Goal: Information Seeking & Learning: Understand process/instructions

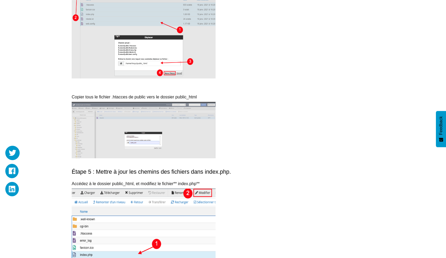
scroll to position [910, 0]
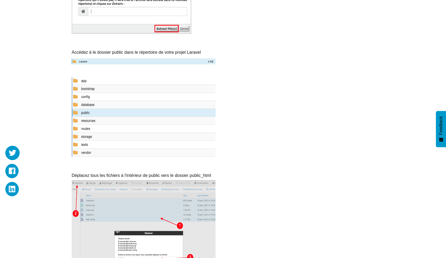
click at [142, 173] on span "Déplacez tous les fichiers à l'intérieur de public vers le dossier public_html" at bounding box center [141, 175] width 139 height 5
click at [114, 170] on p "Déplacez tous les fichiers à l'intérieur de public vers le dossier public_html" at bounding box center [223, 175] width 303 height 11
click at [140, 170] on p "Déplacez tous les fichiers à l'intérieur de public vers le dossier public_html" at bounding box center [223, 175] width 303 height 11
click at [141, 170] on p "Déplacez tous les fichiers à l'intérieur de public vers le dossier public_html" at bounding box center [223, 175] width 303 height 11
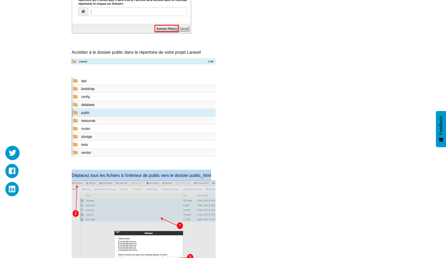
click at [141, 170] on p "Déplacez tous les fichiers à l'intérieur de public vers le dossier public_html" at bounding box center [223, 175] width 303 height 11
click at [203, 170] on p "Déplacez tous les fichiers à l'intérieur de public vers le dossier public_html" at bounding box center [223, 175] width 303 height 11
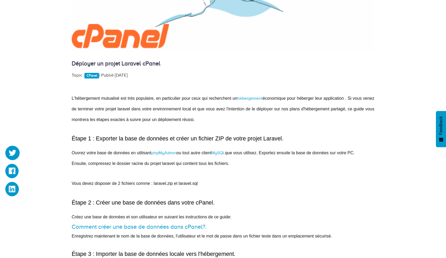
scroll to position [270, 0]
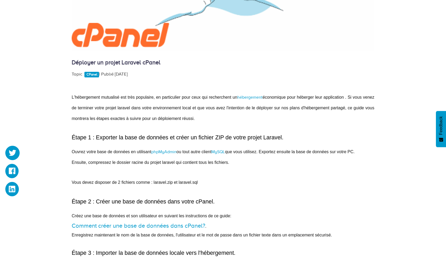
click at [133, 137] on span "Étape 1 : Exporter la base de données et créer un fichier ZIP de votre projet L…" at bounding box center [178, 137] width 212 height 6
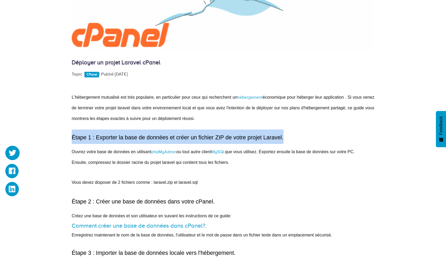
click at [133, 137] on span "Étape 1 : Exporter la base de données et créer un fichier ZIP de votre projet L…" at bounding box center [178, 137] width 212 height 6
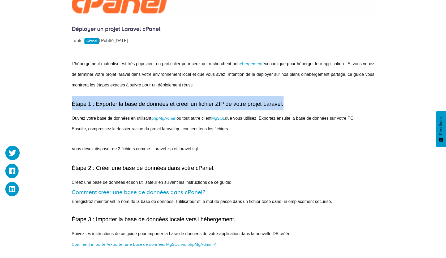
scroll to position [303, 0]
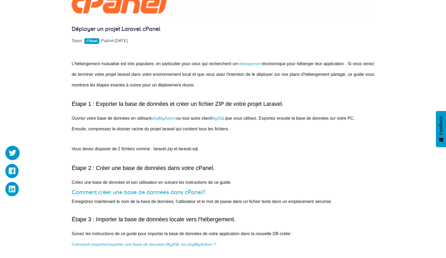
click at [142, 165] on span "Étape 2 : Créer une base de données dans votre cPanel." at bounding box center [143, 168] width 143 height 6
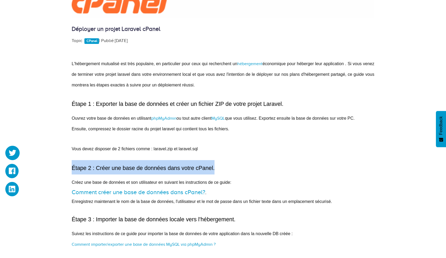
click at [142, 165] on span "Étape 2 : Créer une base de données dans votre cPanel." at bounding box center [143, 168] width 143 height 6
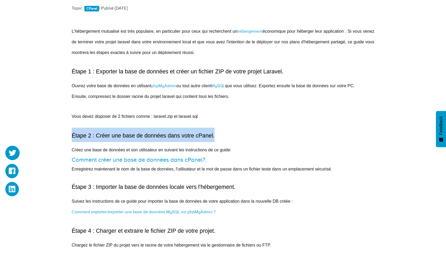
scroll to position [336, 0]
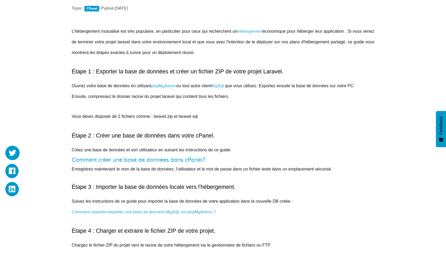
click at [142, 184] on span "Étape 3 : Importer la base de données locale vers l'hébergement." at bounding box center [154, 187] width 164 height 6
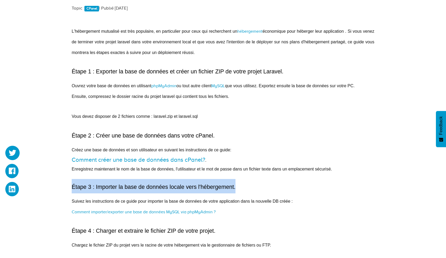
click at [142, 184] on span "Étape 3 : Importer la base de données locale vers l'hébergement." at bounding box center [154, 187] width 164 height 6
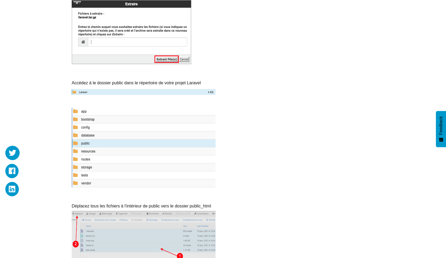
scroll to position [881, 0]
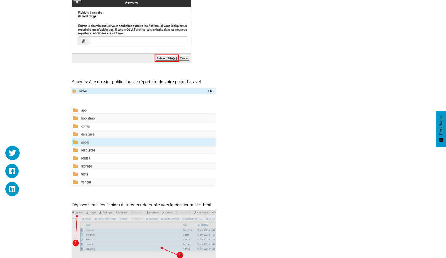
click at [105, 202] on span "Déplacez tous les fichiers à l'intérieur de public vers le dossier public_html" at bounding box center [141, 204] width 139 height 5
click at [104, 202] on span "Déplacez tous les fichiers à l'intérieur de public vers le dossier public_html" at bounding box center [141, 204] width 139 height 5
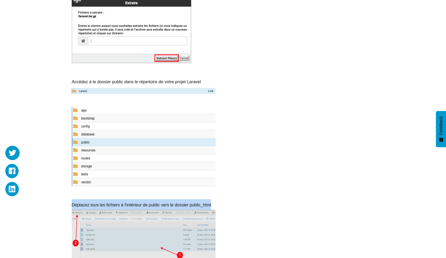
click at [104, 202] on span "Déplacez tous les fichiers à l'intérieur de public vers le dossier public_html" at bounding box center [141, 204] width 139 height 5
click at [116, 202] on p "Déplacez tous les fichiers à l'intérieur de public vers le dossier public_html" at bounding box center [223, 204] width 303 height 11
click at [112, 202] on span "Déplacez tous les fichiers à l'intérieur de public vers le dossier public_html" at bounding box center [141, 204] width 139 height 5
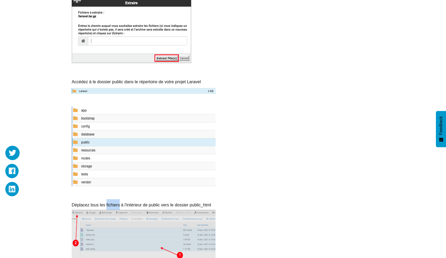
click at [112, 202] on span "Déplacez tous les fichiers à l'intérieur de public vers le dossier public_html" at bounding box center [141, 204] width 139 height 5
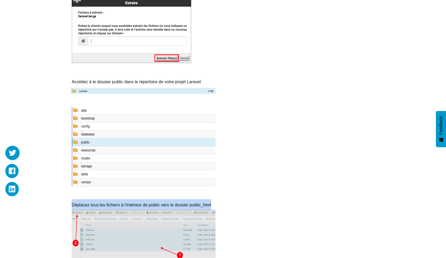
click at [112, 202] on span "Déplacez tous les fichiers à l'intérieur de public vers le dossier public_html" at bounding box center [141, 204] width 139 height 5
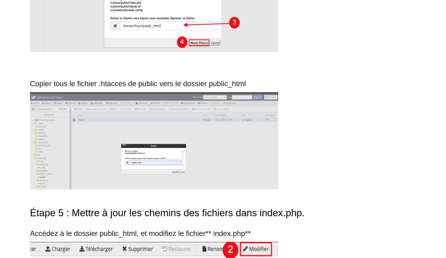
scroll to position [1073, 0]
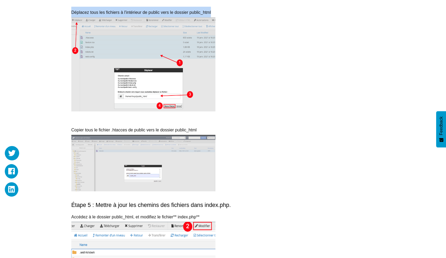
click at [154, 11] on p "Déplacez tous les fichiers à l'intérieur de public vers le dossier public_html" at bounding box center [223, 12] width 303 height 11
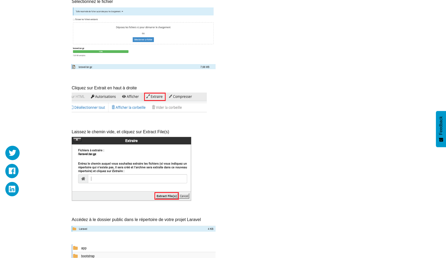
scroll to position [635, 0]
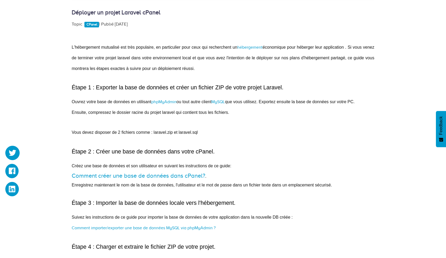
scroll to position [321, 0]
